Goal: Task Accomplishment & Management: Complete application form

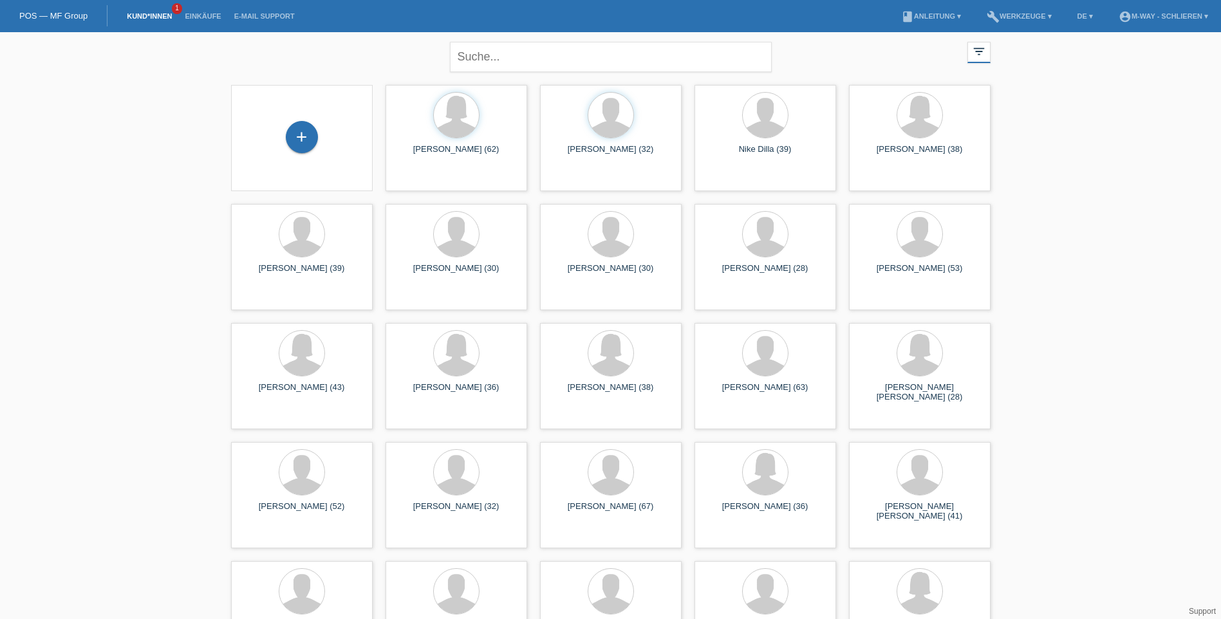
click at [354, 52] on div "close filter_list view_module Alle Kund*innen anzeigen star Markierte [PERSON_N…" at bounding box center [611, 55] width 773 height 46
click at [306, 133] on div "+" at bounding box center [302, 137] width 32 height 32
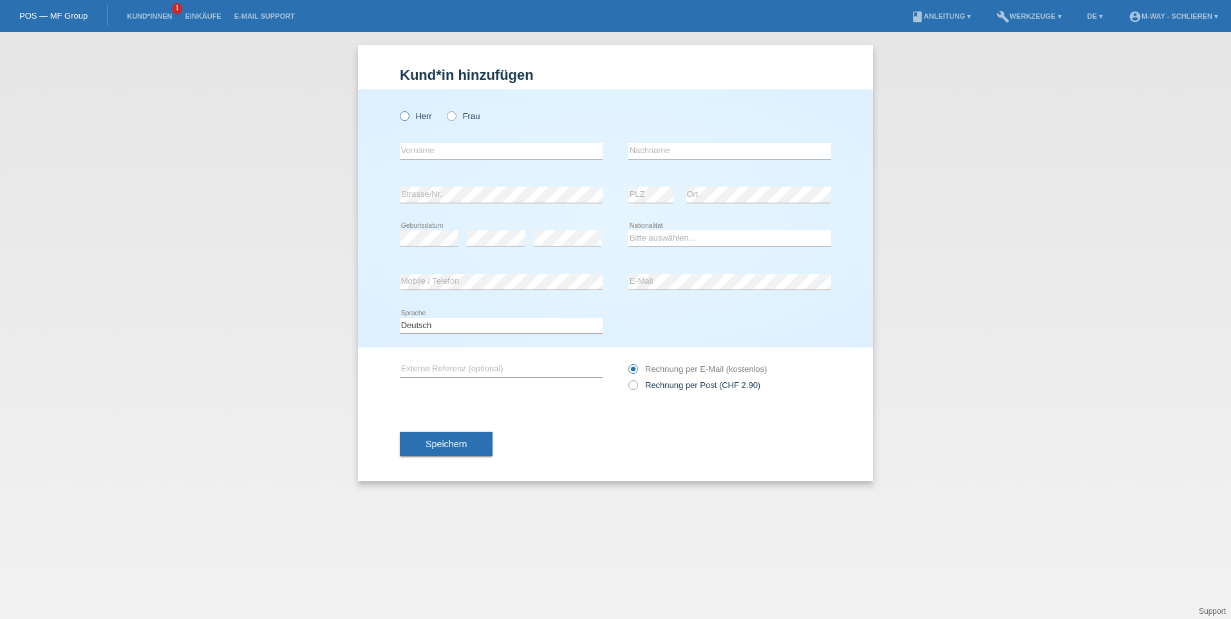
click at [398, 109] on icon at bounding box center [398, 109] width 0 height 0
click at [402, 116] on input "Herr" at bounding box center [404, 115] width 8 height 8
radio input "true"
